Goal: Task Accomplishment & Management: Use online tool/utility

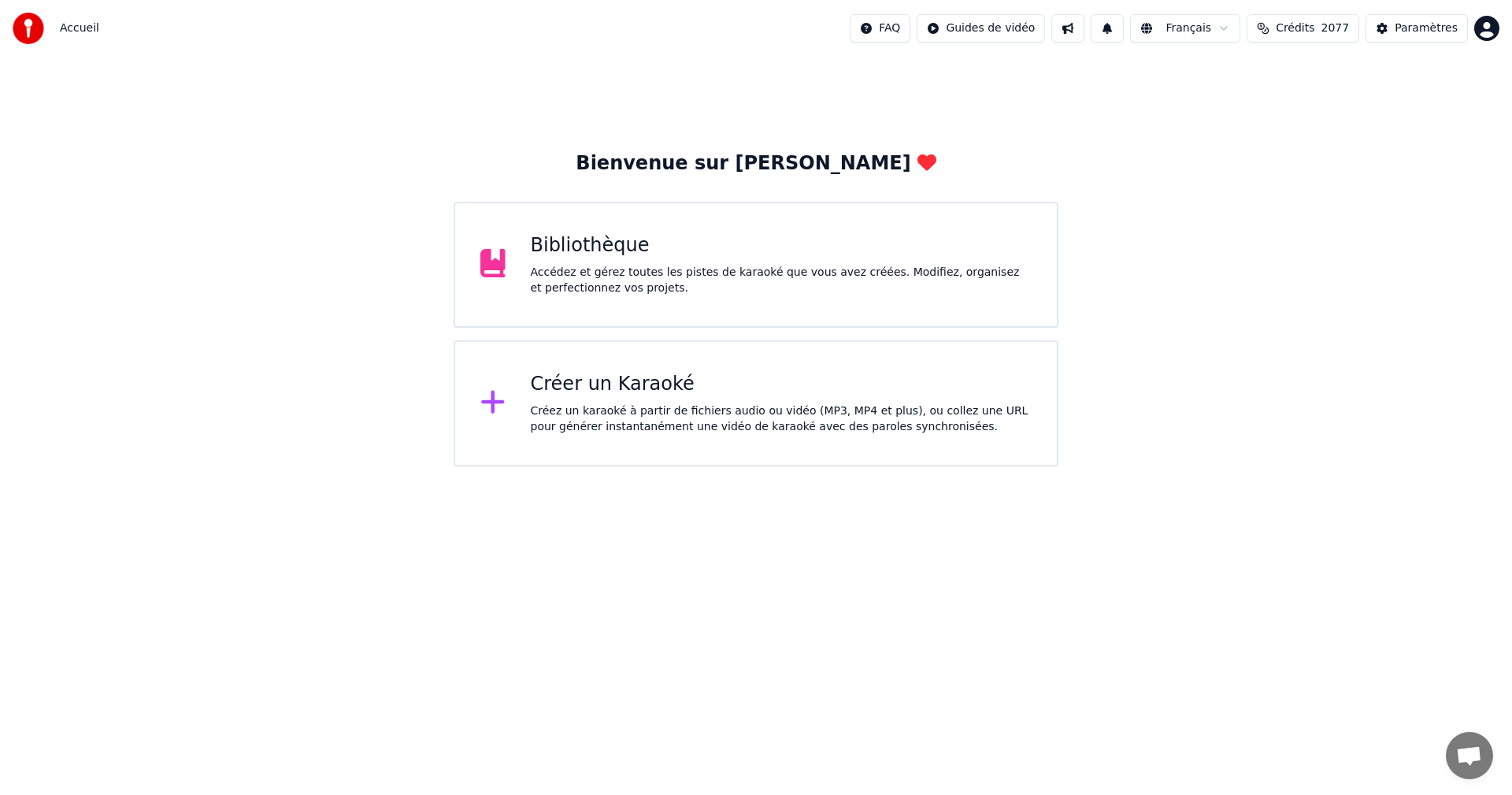
click at [831, 299] on div "Bibliothèque Accédez et gérez toutes les pistes de karaoké que vous avez créées…" at bounding box center [756, 264] width 605 height 126
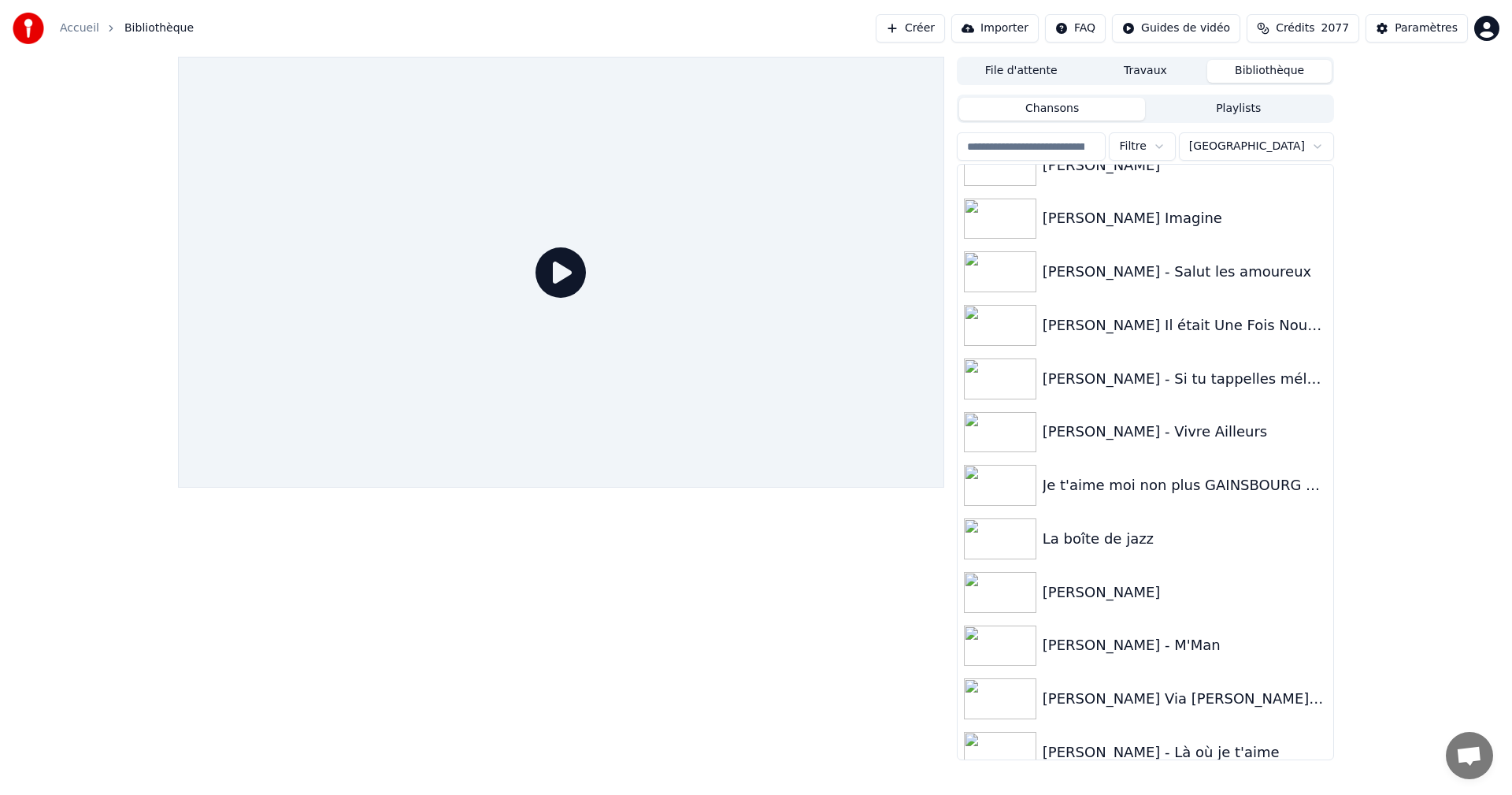
scroll to position [610, 0]
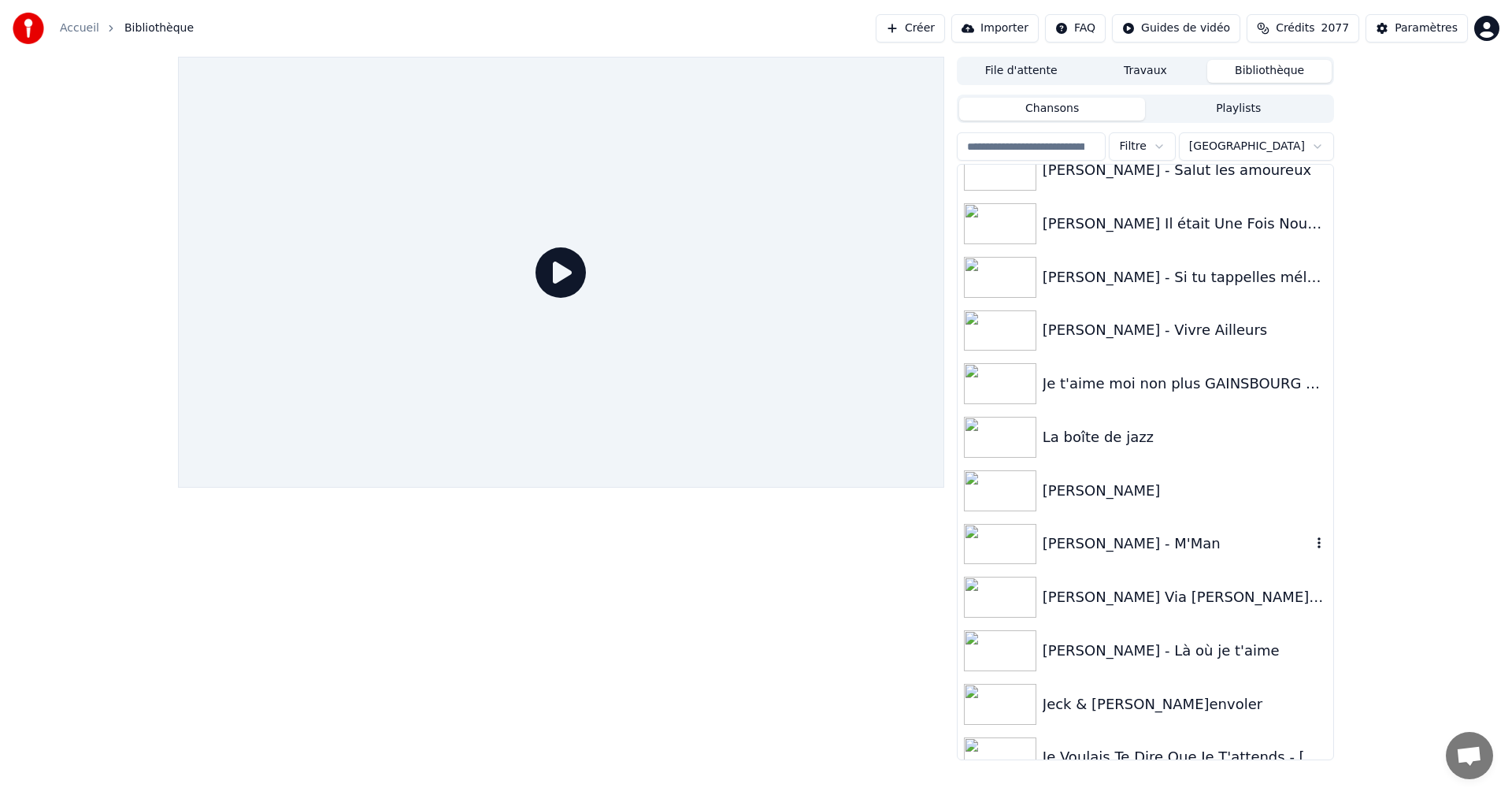
click at [1129, 542] on div "[PERSON_NAME] - M'Man" at bounding box center [1177, 544] width 269 height 22
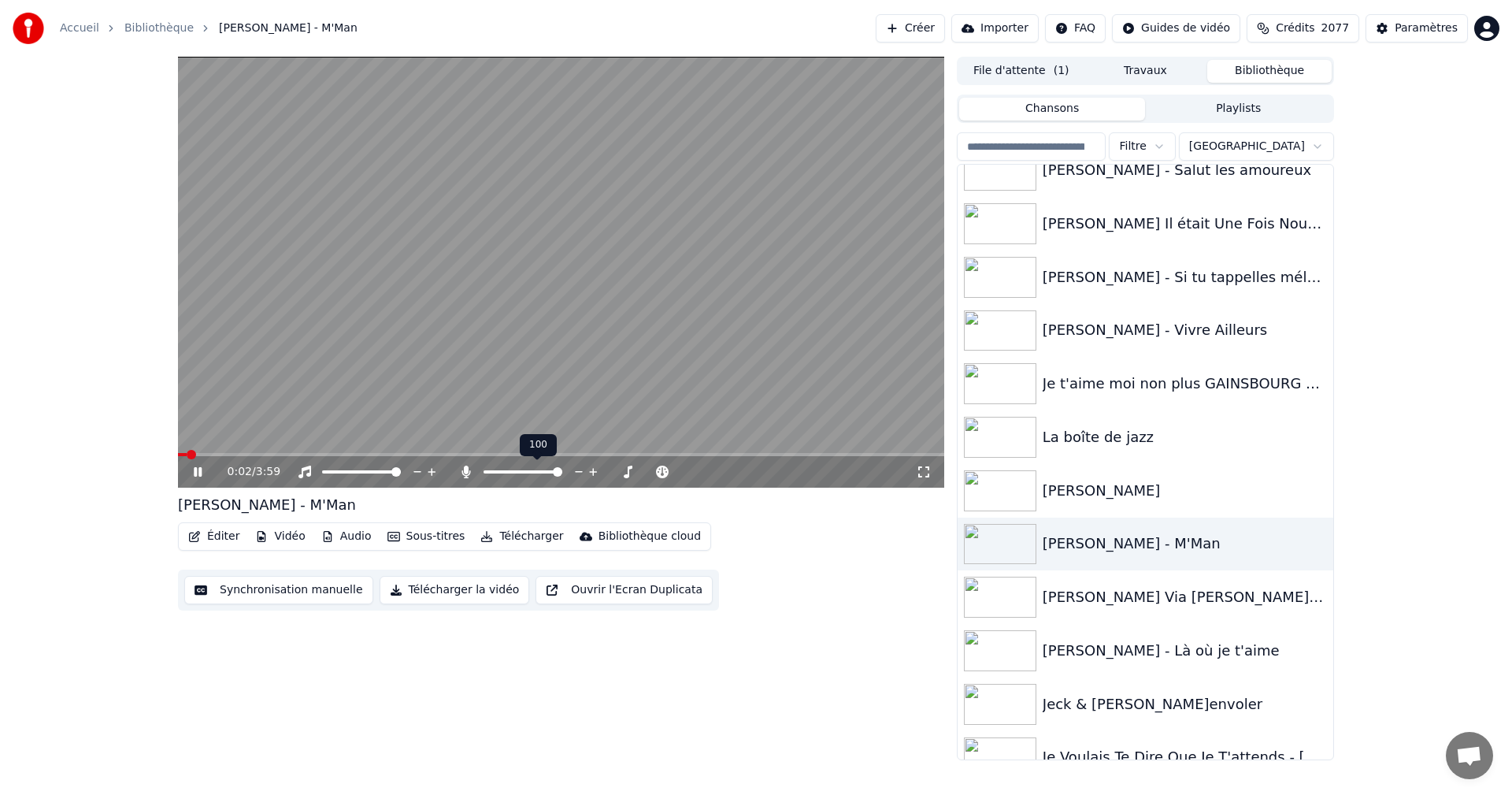
click at [563, 476] on span at bounding box center [558, 472] width 10 height 10
click at [199, 469] on icon at bounding box center [209, 472] width 37 height 13
click at [211, 536] on button "Éditer" at bounding box center [214, 536] width 64 height 22
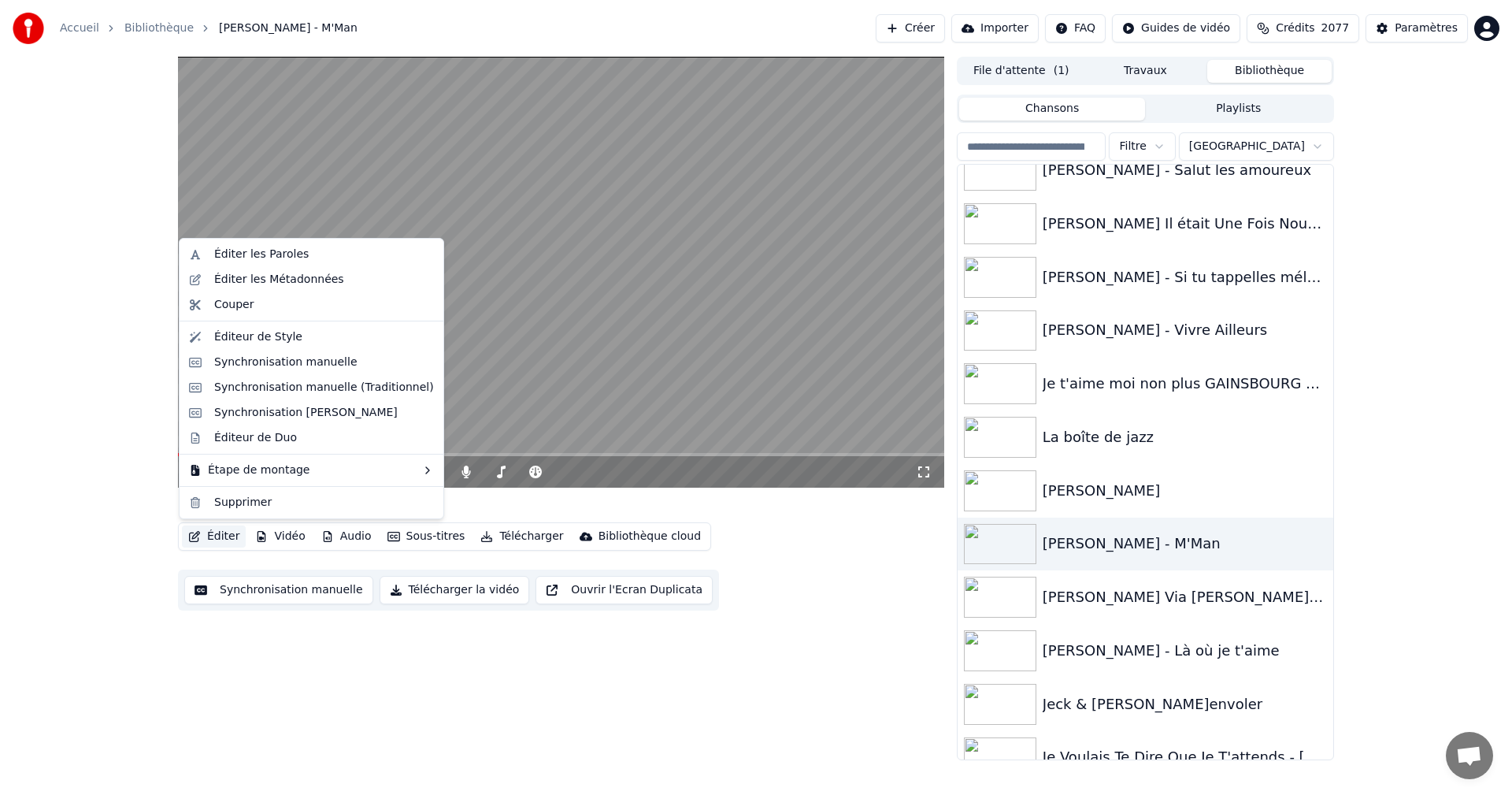
click at [211, 536] on button "Éditer" at bounding box center [214, 536] width 64 height 22
click at [255, 259] on div "Éditer les Paroles" at bounding box center [262, 255] width 94 height 16
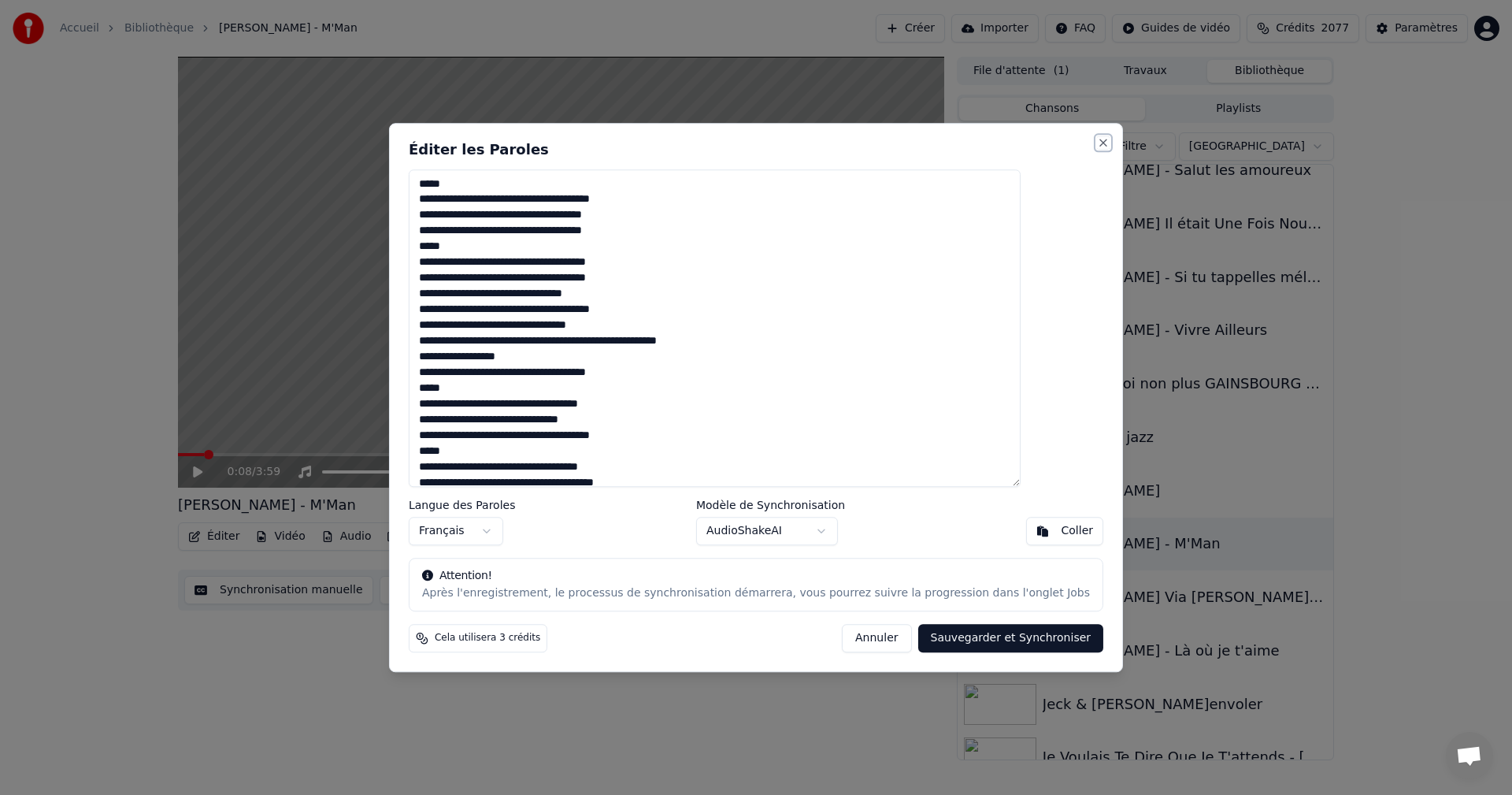
click at [1097, 147] on button "Close" at bounding box center [1104, 143] width 13 height 13
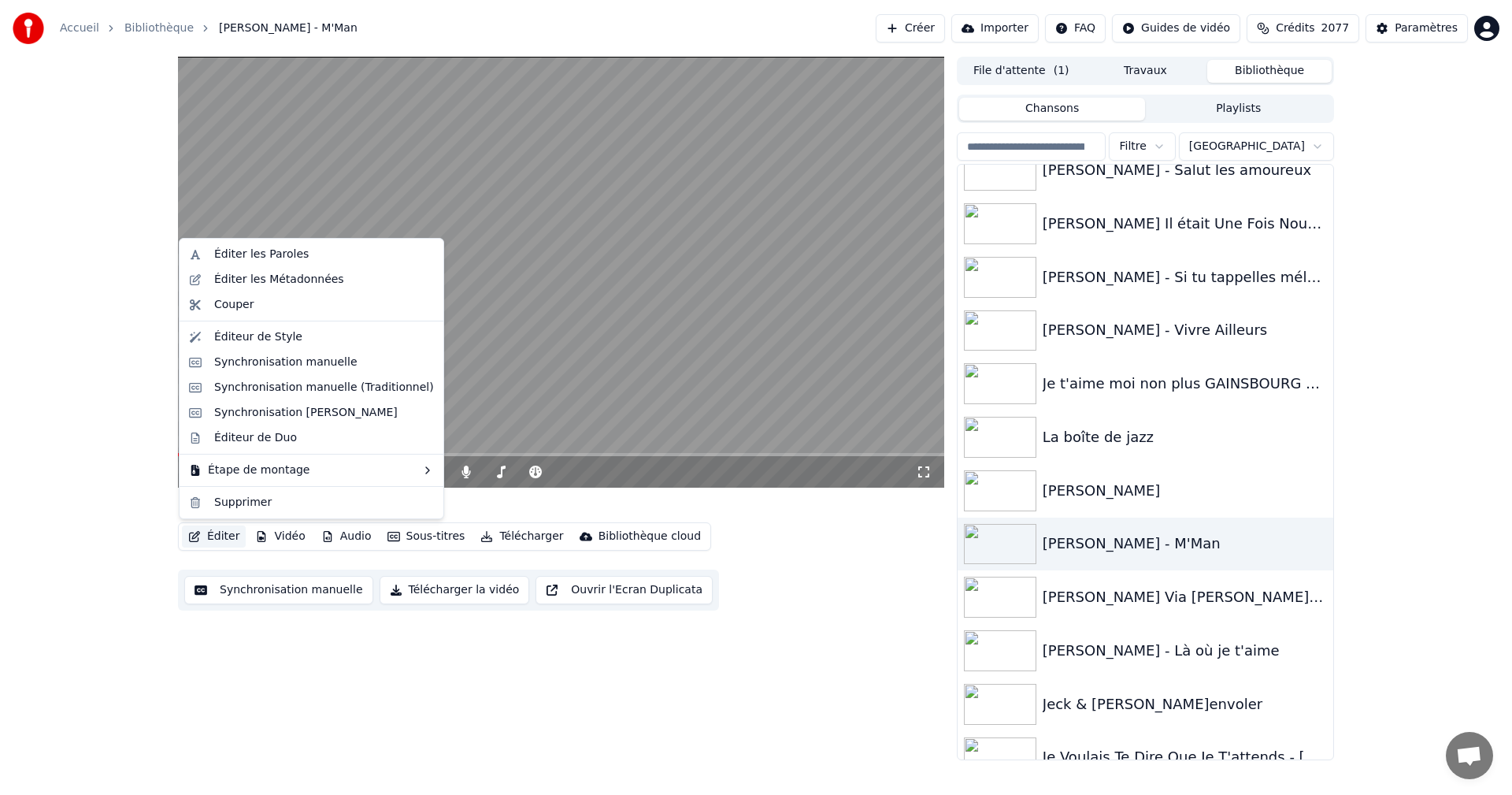
click at [215, 532] on button "Éditer" at bounding box center [214, 536] width 64 height 22
click at [275, 335] on div "Éditeur de Style" at bounding box center [259, 337] width 88 height 16
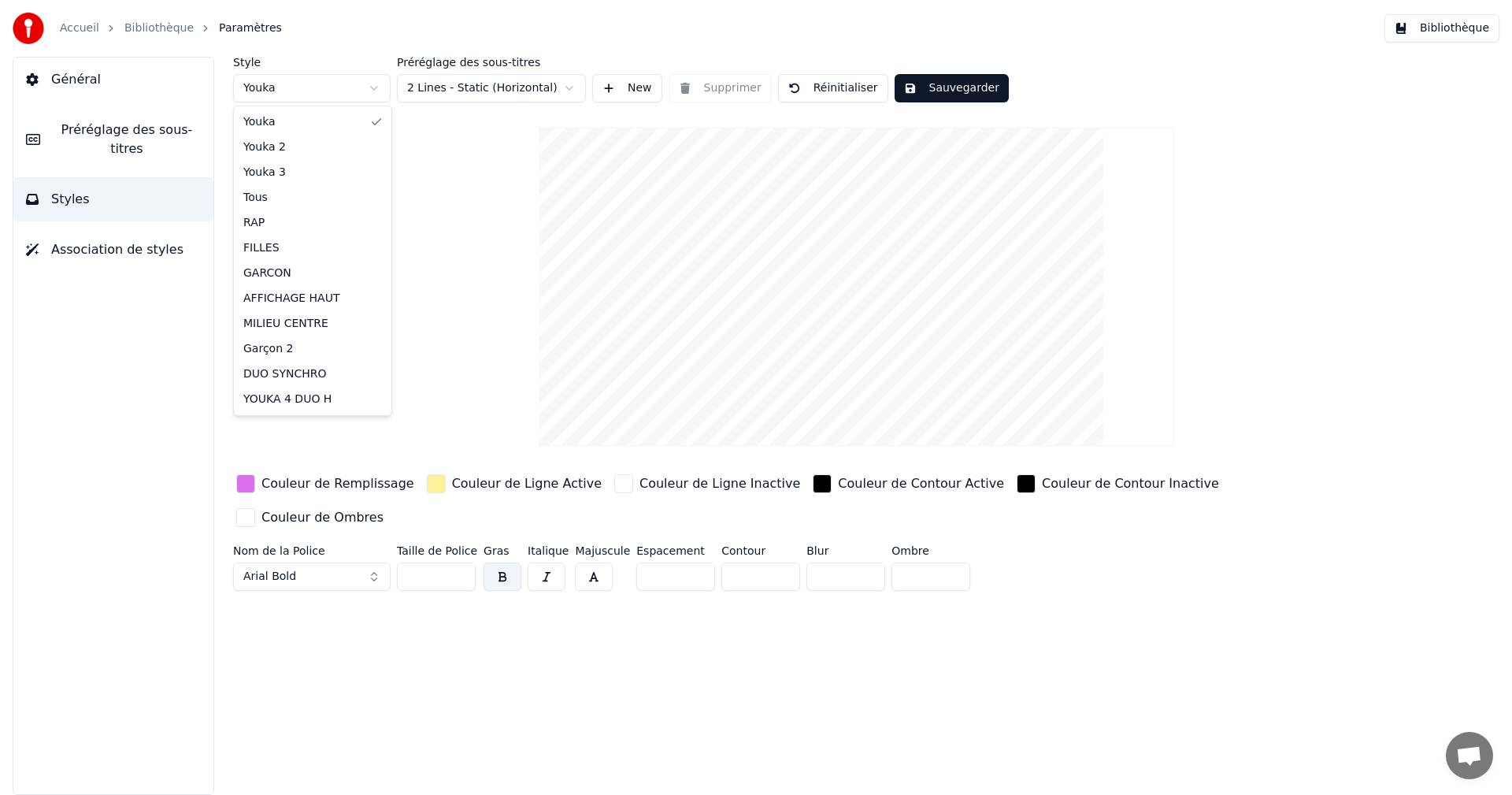
click at [316, 93] on html "Accueil Bibliothèque Paramètres Bibliothèque Général Préréglage des sous-titres…" at bounding box center [756, 397] width 1512 height 795
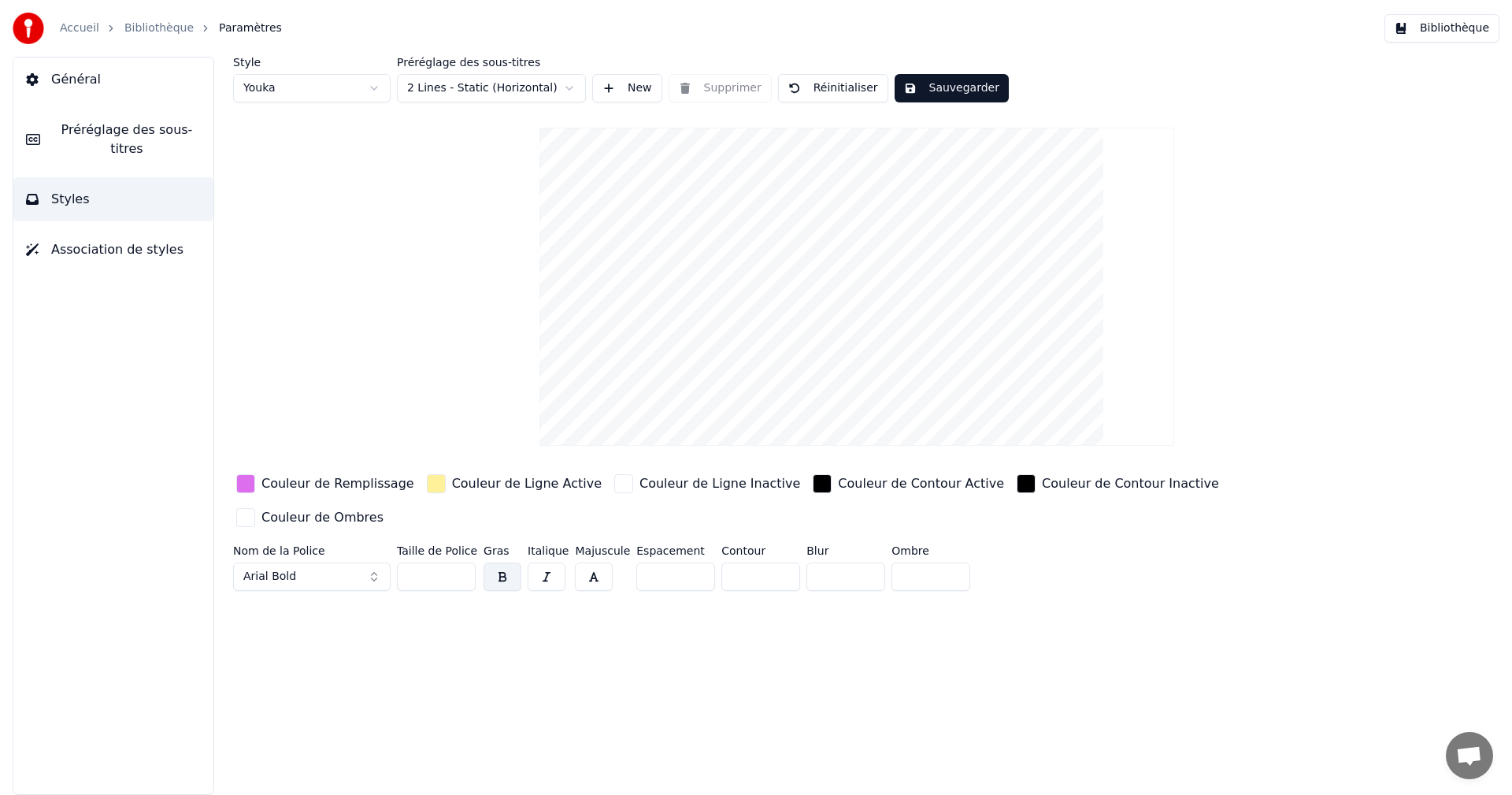
click at [280, 484] on div "Couleur de Remplissage" at bounding box center [338, 484] width 153 height 19
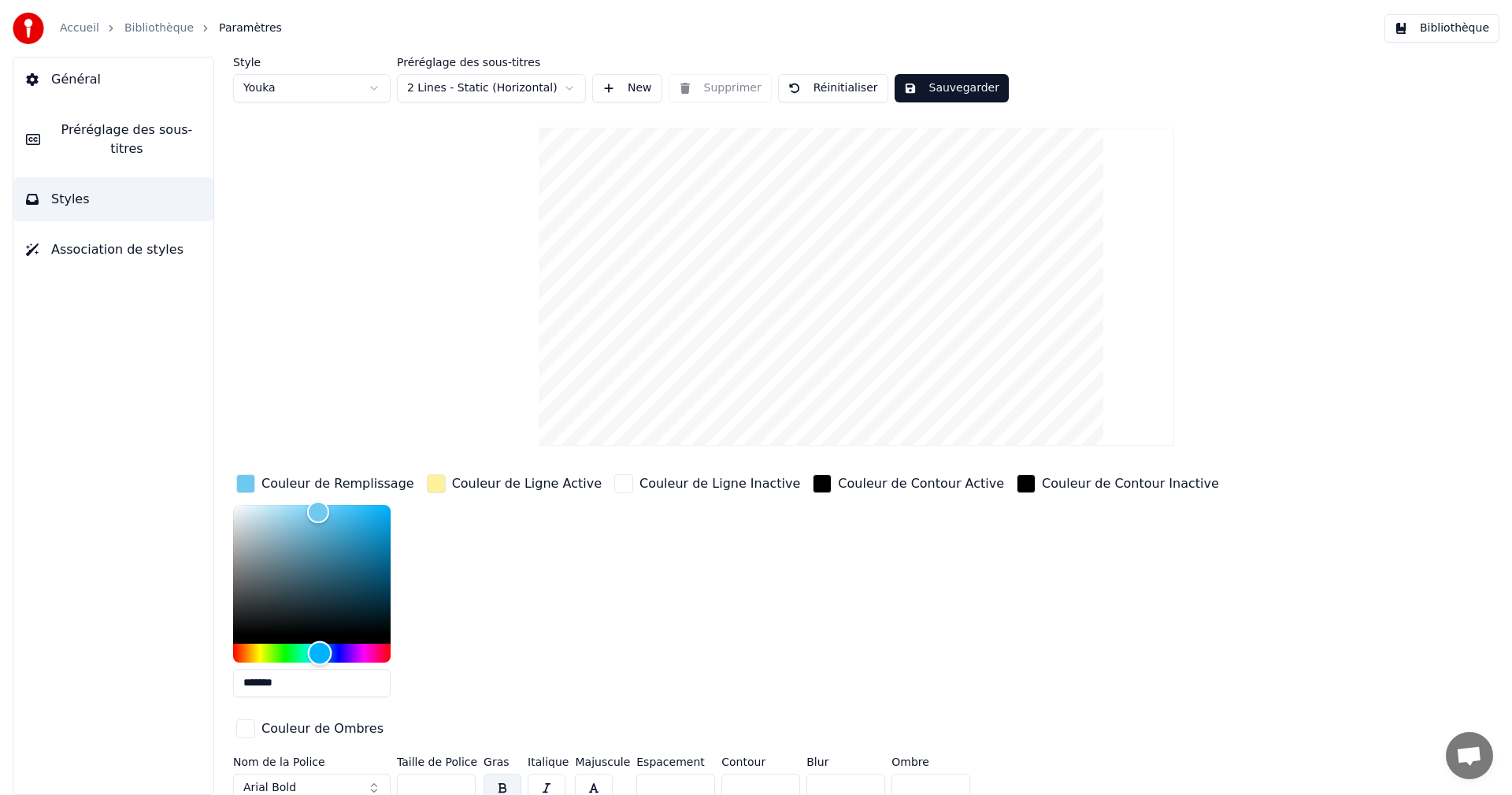
click at [320, 655] on div "Hue" at bounding box center [311, 653] width 158 height 19
click at [307, 683] on input "*******" at bounding box center [311, 682] width 158 height 28
drag, startPoint x: 307, startPoint y: 683, endPoint x: 230, endPoint y: 676, distance: 77.3
click at [230, 676] on div "Style Youka Préréglage des sous-titres 2 Lines - Static (Horizontal) New Suppri…" at bounding box center [856, 426] width 1310 height 738
click at [293, 681] on input "*******" at bounding box center [311, 682] width 158 height 28
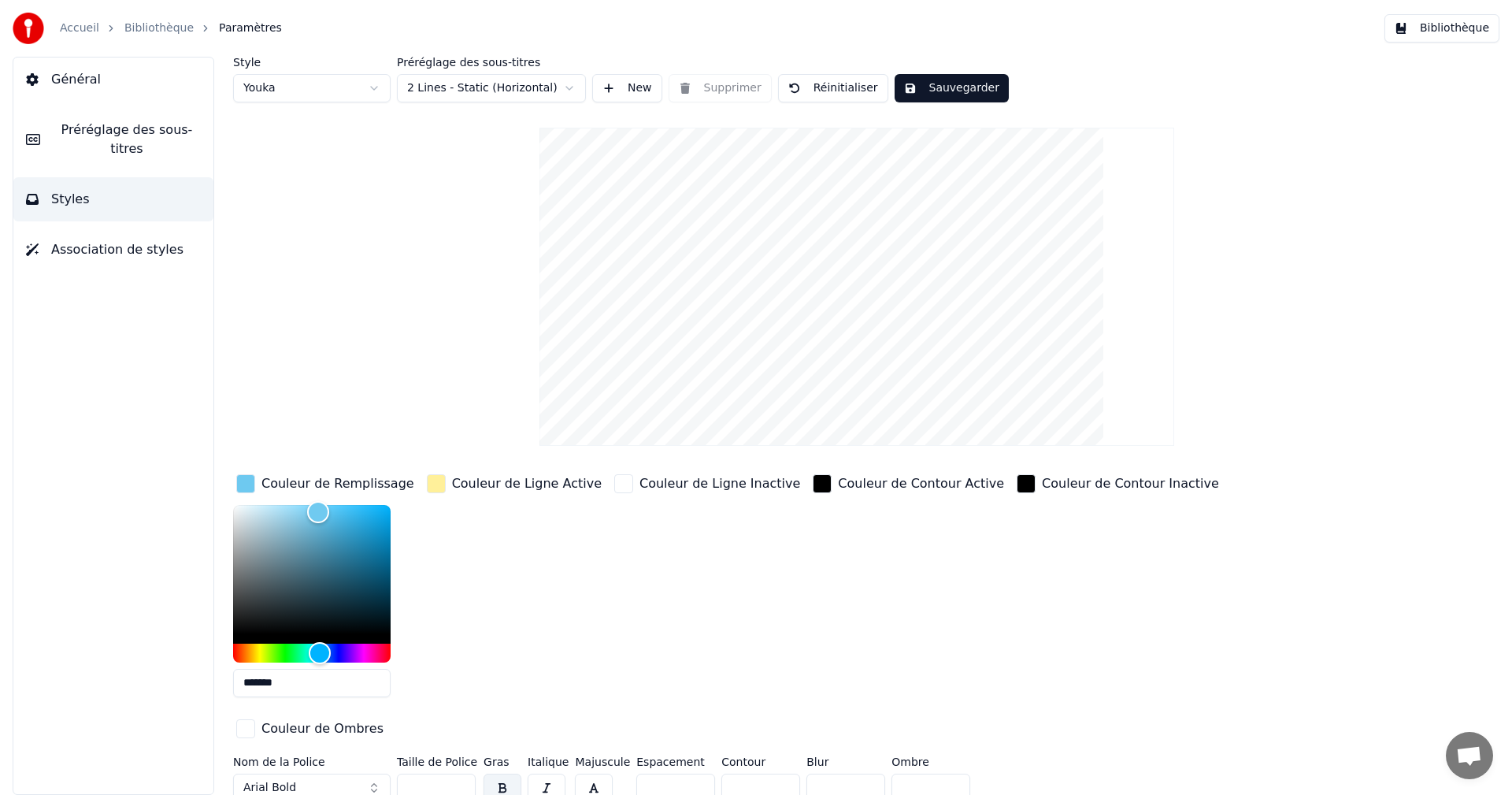
click at [310, 681] on input "*******" at bounding box center [311, 682] width 158 height 28
click at [362, 506] on div "Color" at bounding box center [362, 507] width 25 height 25
drag, startPoint x: 292, startPoint y: 690, endPoint x: 249, endPoint y: 681, distance: 43.9
click at [249, 681] on input "*******" at bounding box center [311, 682] width 158 height 28
type input "*******"
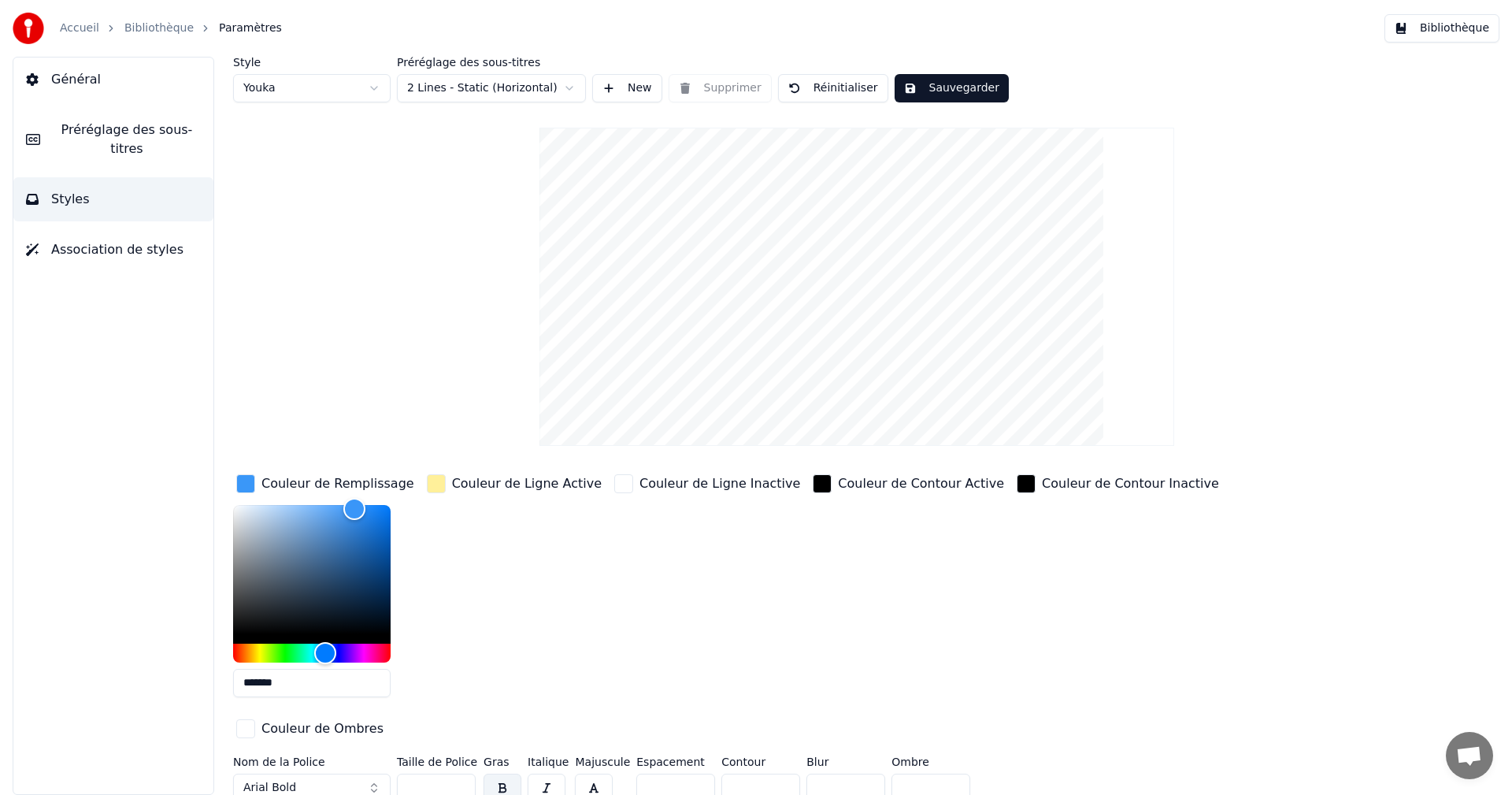
click at [981, 85] on button "Sauvegarder" at bounding box center [952, 87] width 114 height 28
click at [1451, 22] on button "Bibliothèque" at bounding box center [1442, 28] width 115 height 28
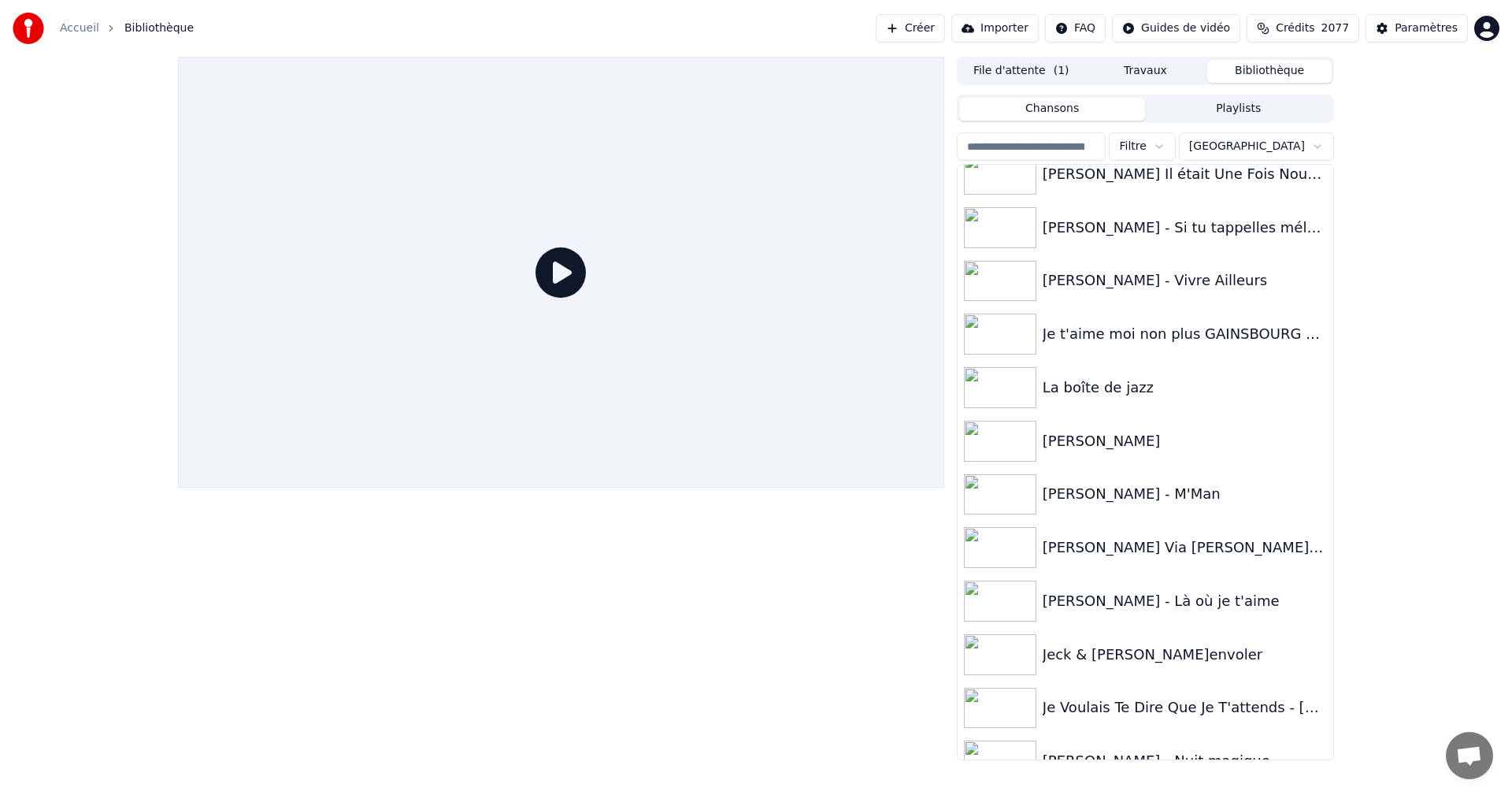
scroll to position [762, 0]
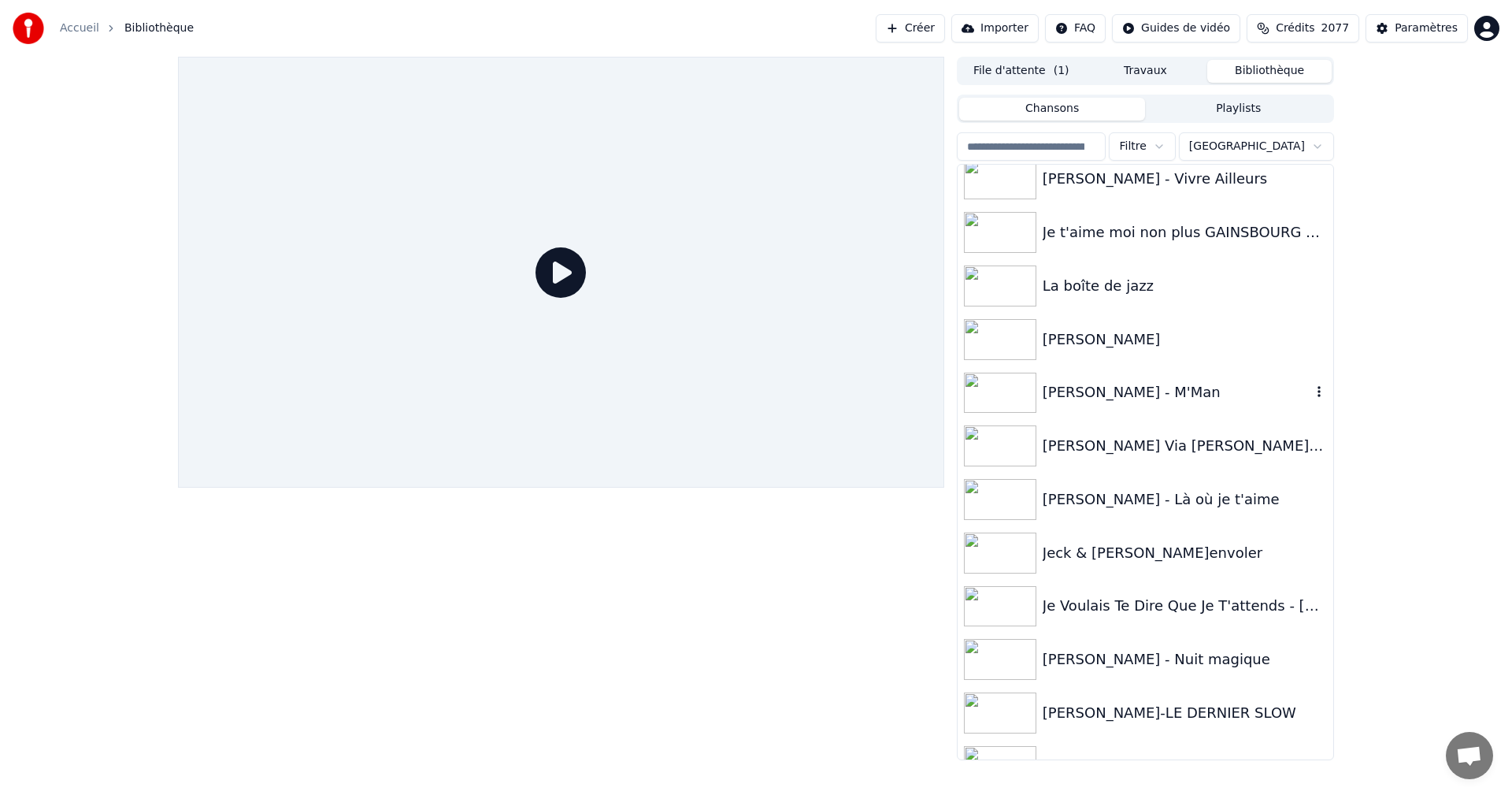
click at [1163, 390] on div "[PERSON_NAME] - M'Man" at bounding box center [1177, 392] width 269 height 22
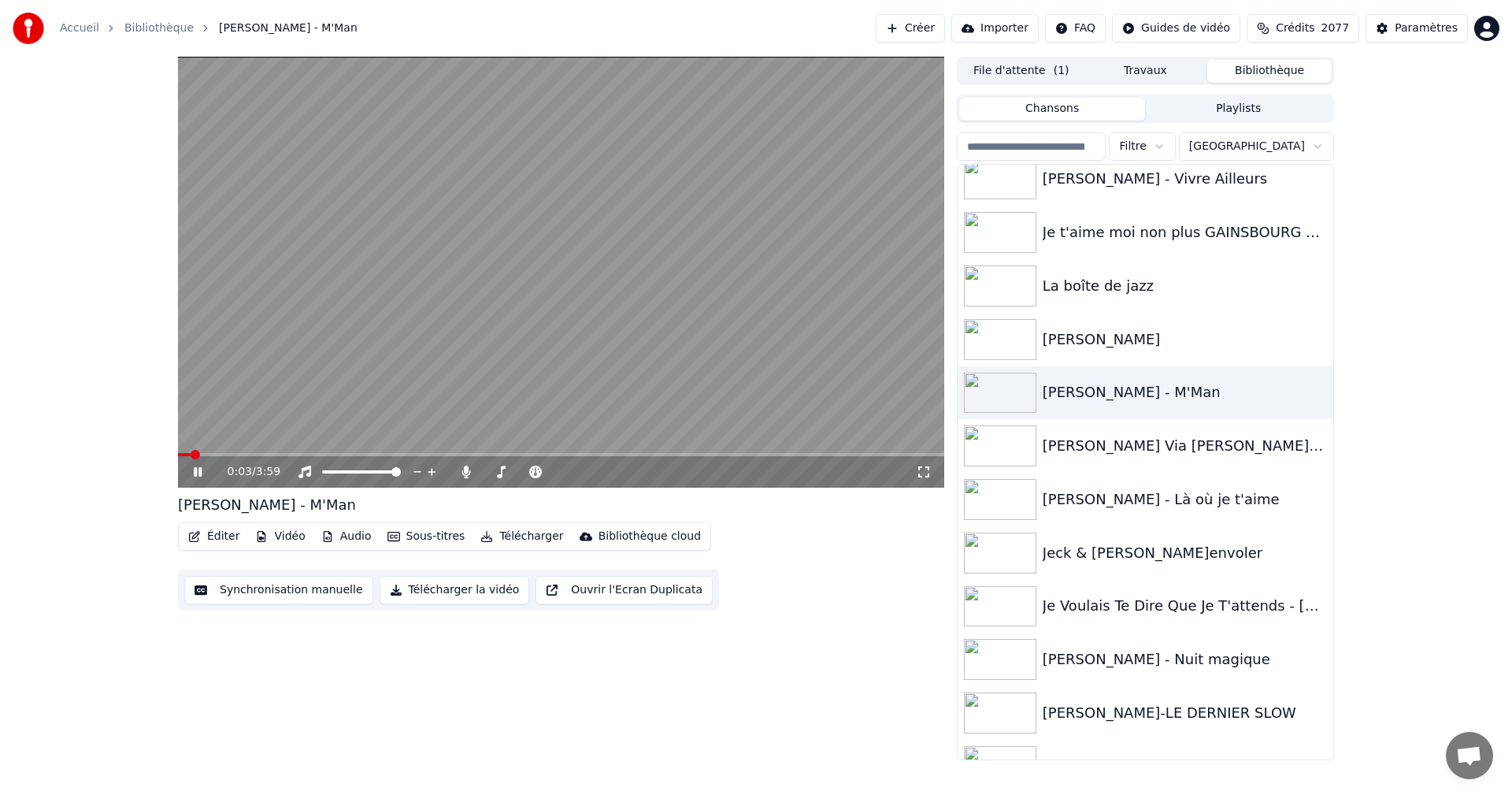
click at [206, 473] on icon at bounding box center [209, 472] width 37 height 13
click at [194, 472] on icon at bounding box center [209, 472] width 37 height 13
click at [268, 453] on span at bounding box center [239, 455] width 122 height 3
click at [253, 458] on div "0:29 / 3:59" at bounding box center [560, 472] width 766 height 31
click at [253, 454] on span at bounding box center [226, 455] width 96 height 3
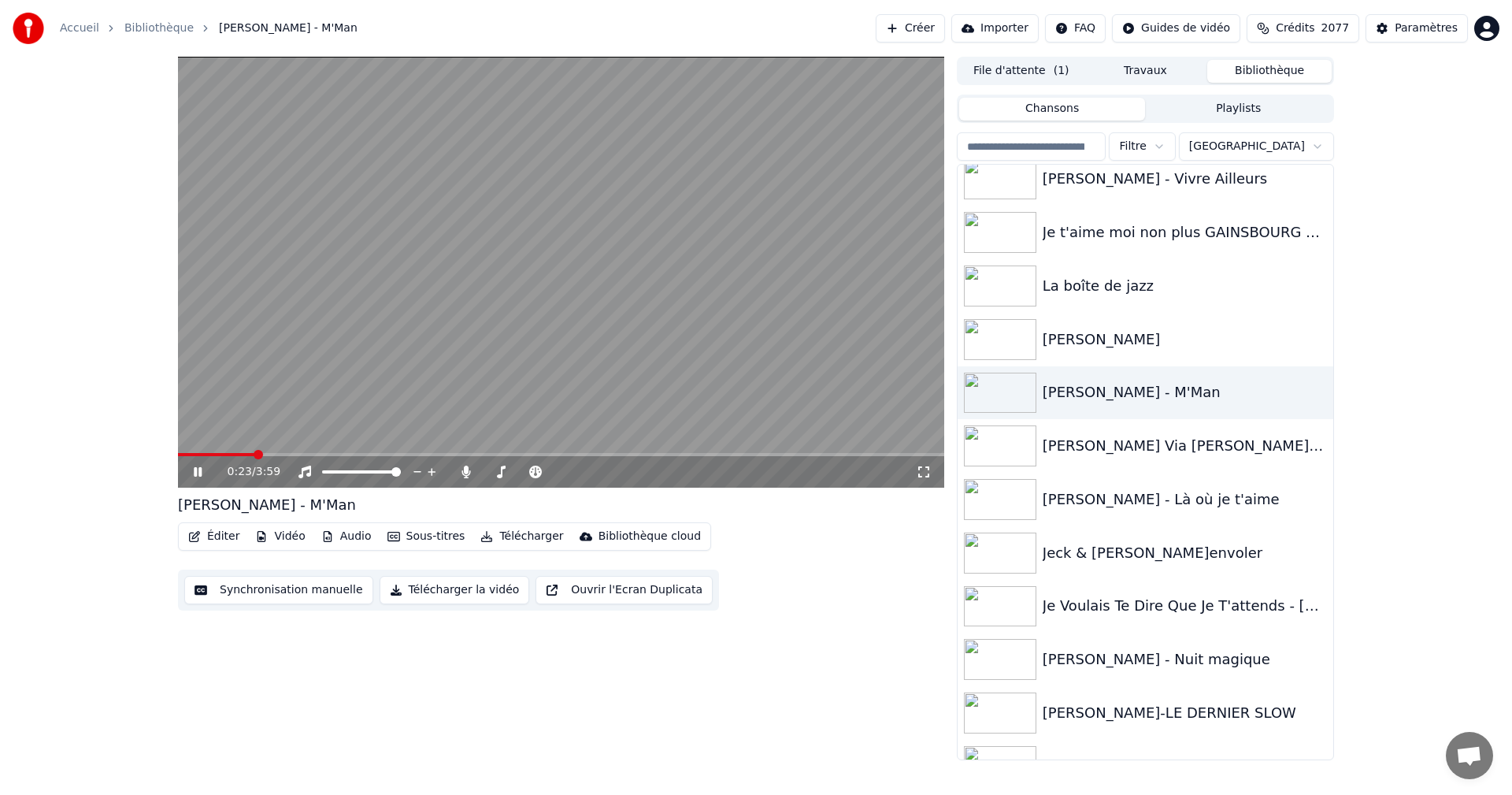
click at [229, 454] on span at bounding box center [215, 455] width 76 height 3
